Goal: Check status: Check status

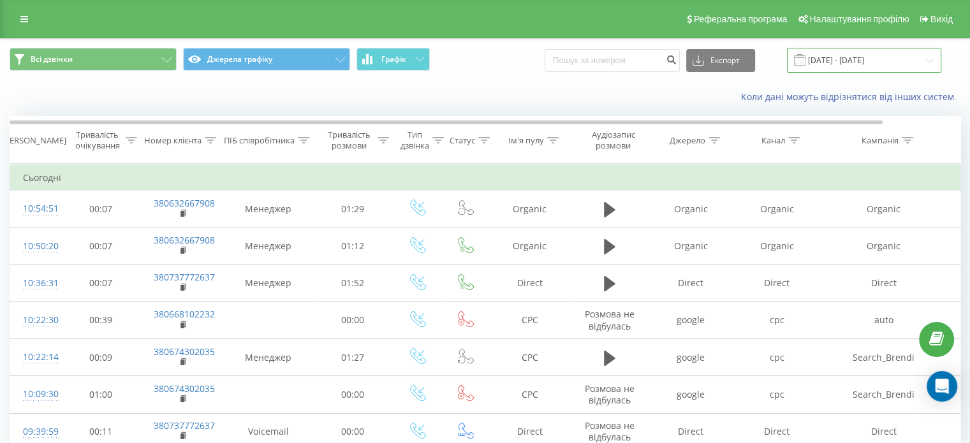
drag, startPoint x: 875, startPoint y: 57, endPoint x: 852, endPoint y: 67, distance: 25.7
click at [875, 57] on input "[DATE] - [DATE]" at bounding box center [864, 60] width 154 height 25
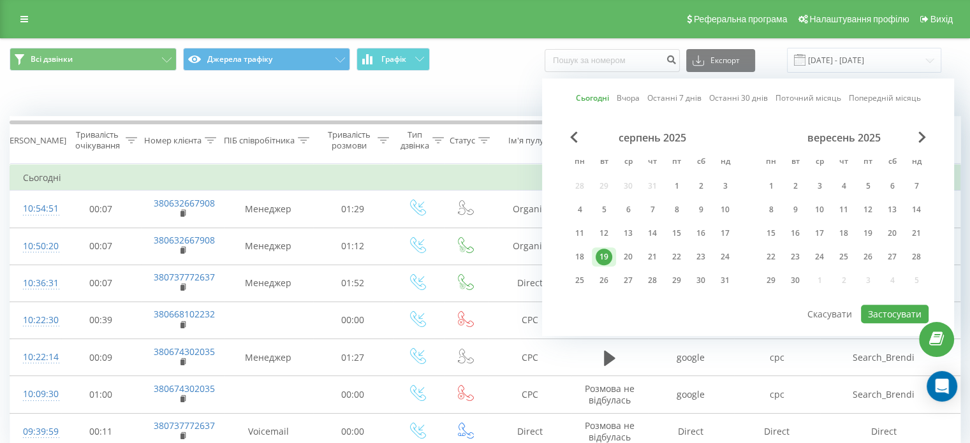
click at [592, 102] on link "Сьогодні" at bounding box center [592, 98] width 33 height 12
click at [625, 249] on div "20" at bounding box center [628, 257] width 17 height 17
click at [905, 314] on button "Застосувати" at bounding box center [895, 314] width 68 height 18
type input "[DATE] - [DATE]"
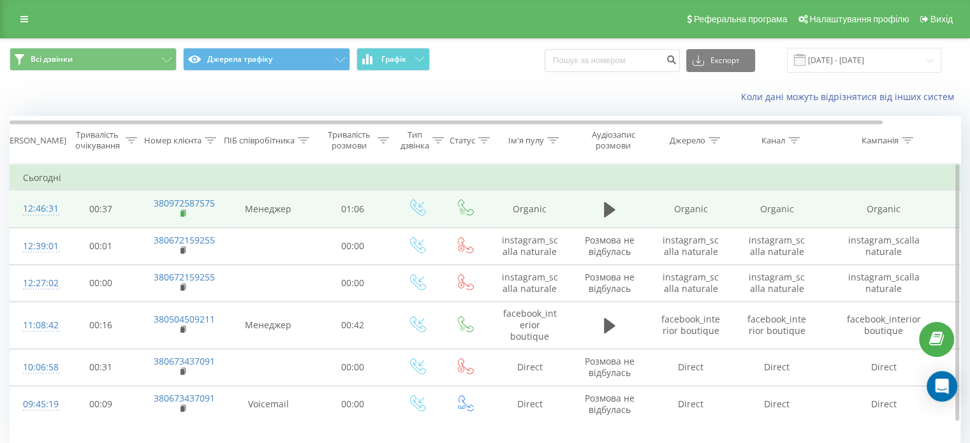
click at [182, 213] on rect at bounding box center [182, 214] width 4 height 6
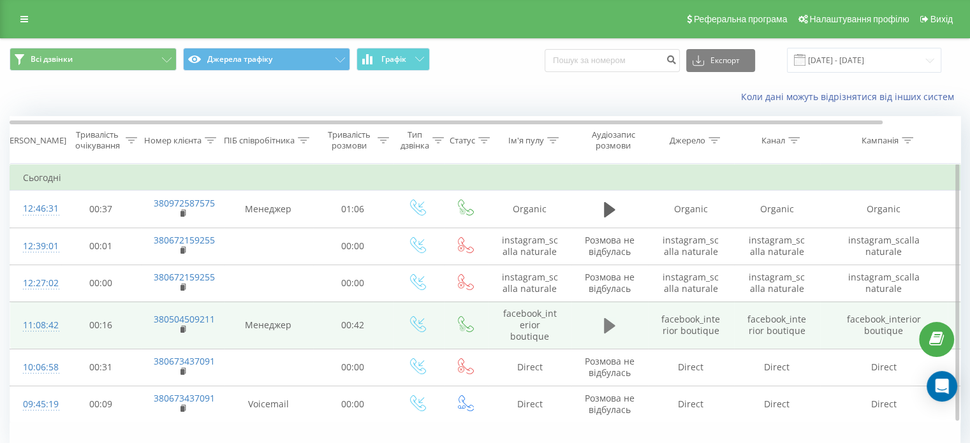
click at [604, 327] on button at bounding box center [609, 325] width 19 height 19
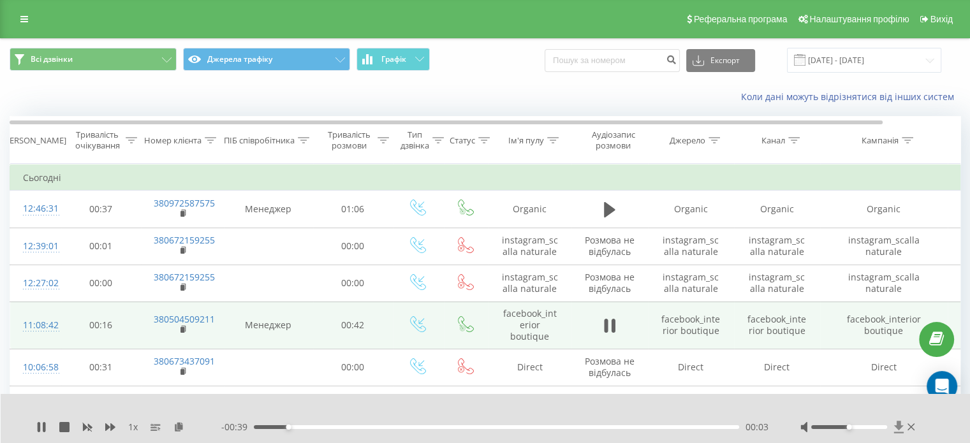
drag, startPoint x: 849, startPoint y: 428, endPoint x: 895, endPoint y: 428, distance: 45.9
click at [895, 428] on div at bounding box center [858, 427] width 117 height 13
click at [610, 321] on icon at bounding box center [609, 326] width 11 height 18
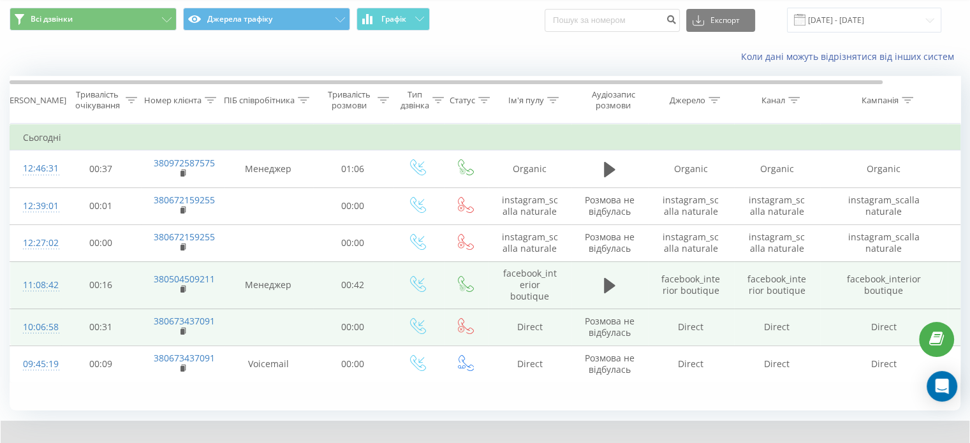
scroll to position [55, 0]
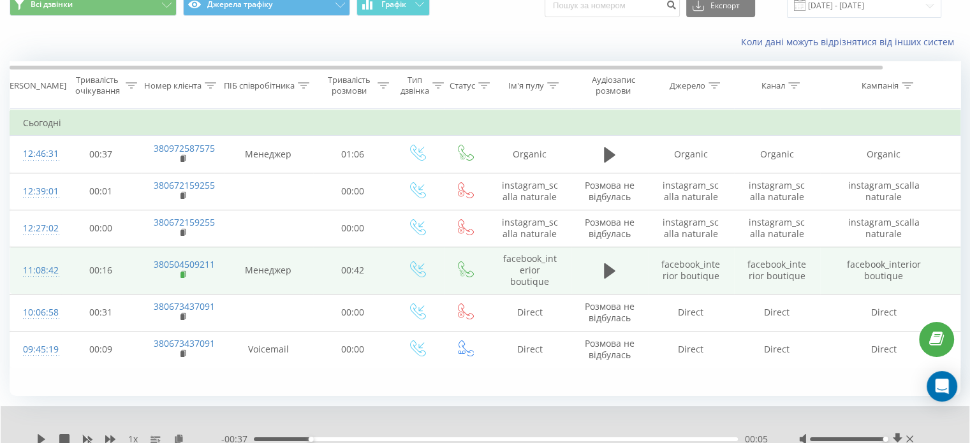
click at [182, 272] on rect at bounding box center [182, 275] width 4 height 6
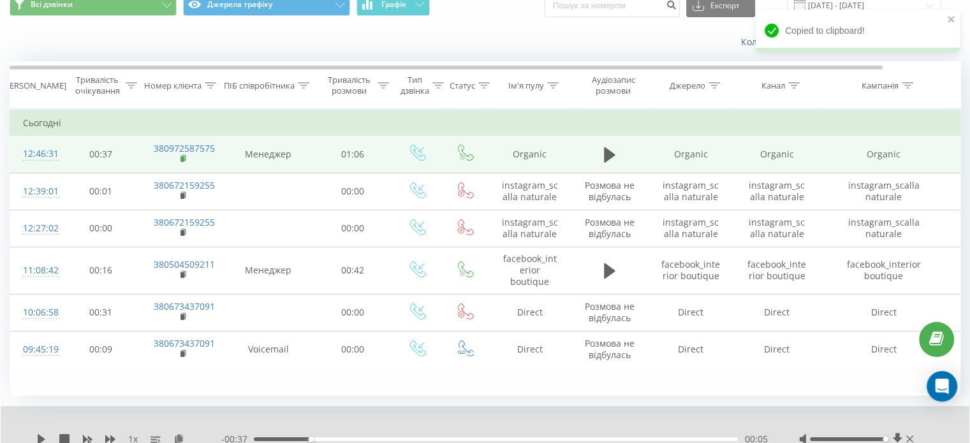
click at [182, 156] on rect at bounding box center [182, 159] width 4 height 6
